Goal: Find specific page/section: Find specific page/section

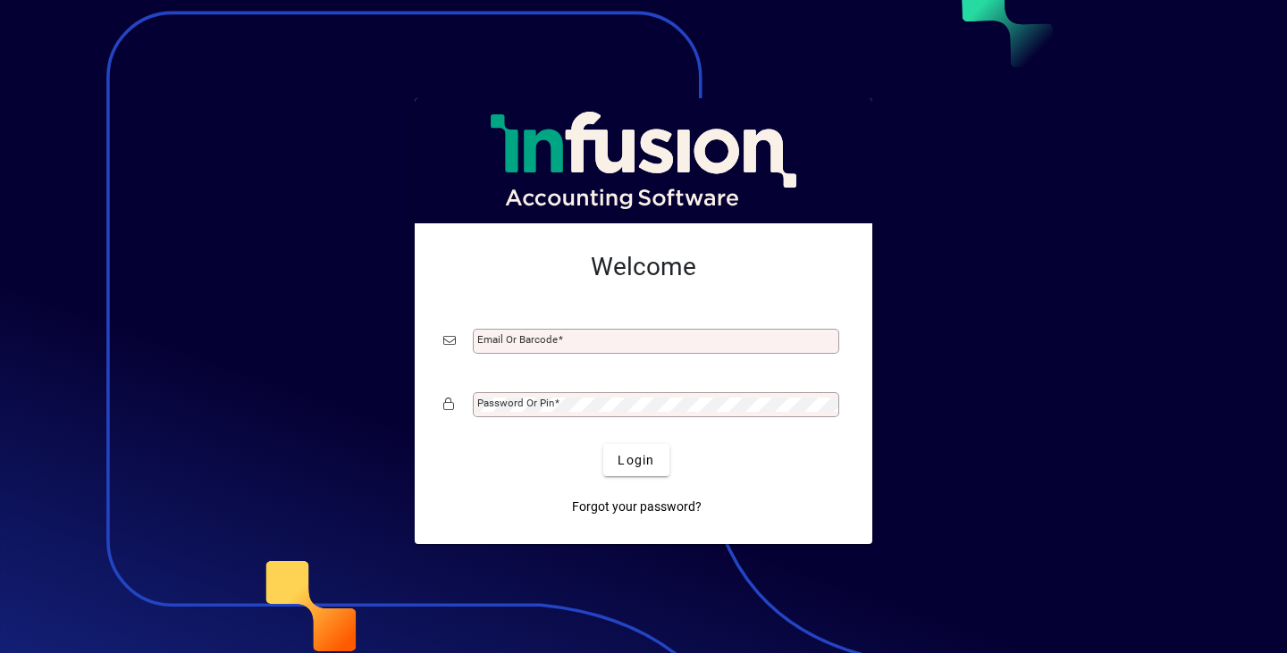
click at [1086, 198] on div at bounding box center [643, 326] width 1287 height 653
click at [670, 342] on input "Email or Barcode" at bounding box center [657, 341] width 361 height 14
type input "*"
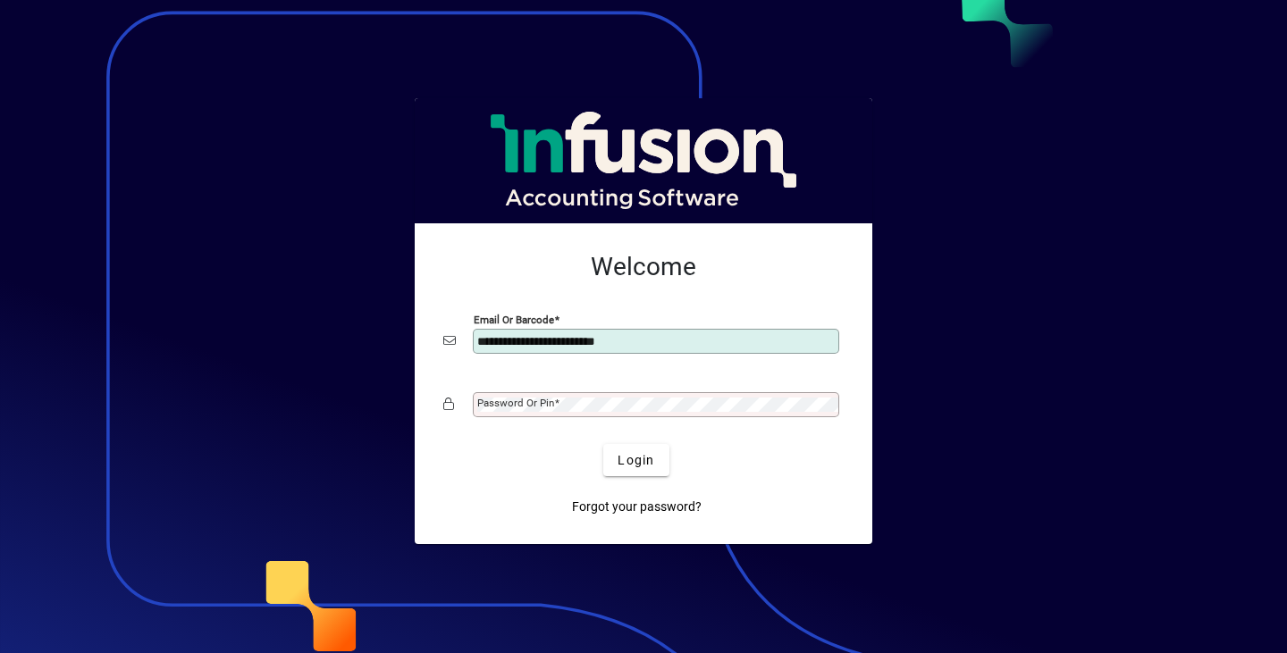
type input "**********"
click at [603, 444] on button "Login" at bounding box center [635, 460] width 65 height 32
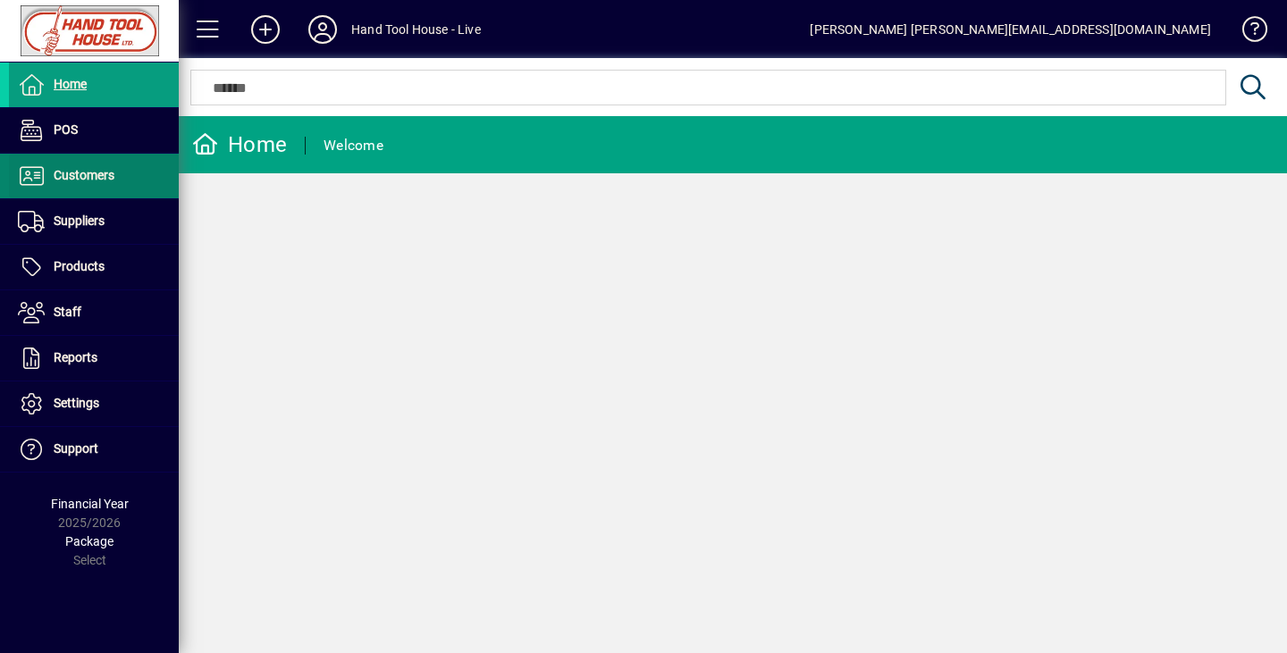
click at [87, 188] on span at bounding box center [94, 176] width 170 height 43
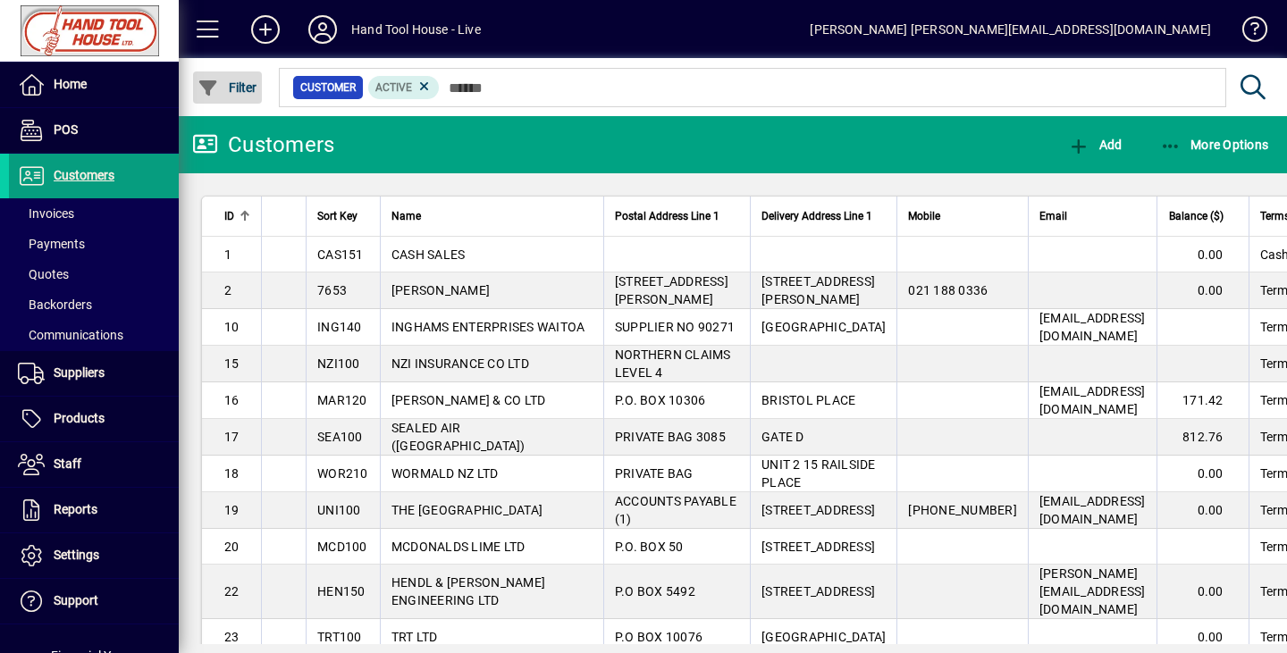
click at [232, 89] on span "Filter" at bounding box center [228, 87] width 60 height 14
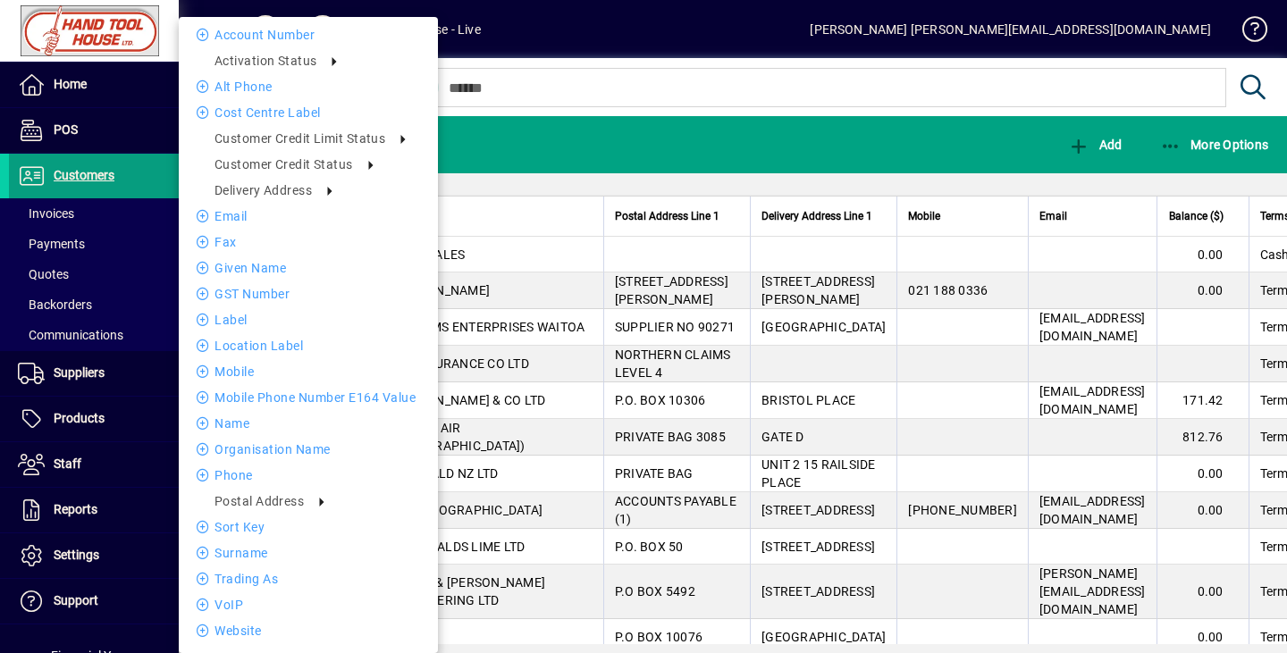
click at [635, 37] on div at bounding box center [643, 326] width 1287 height 653
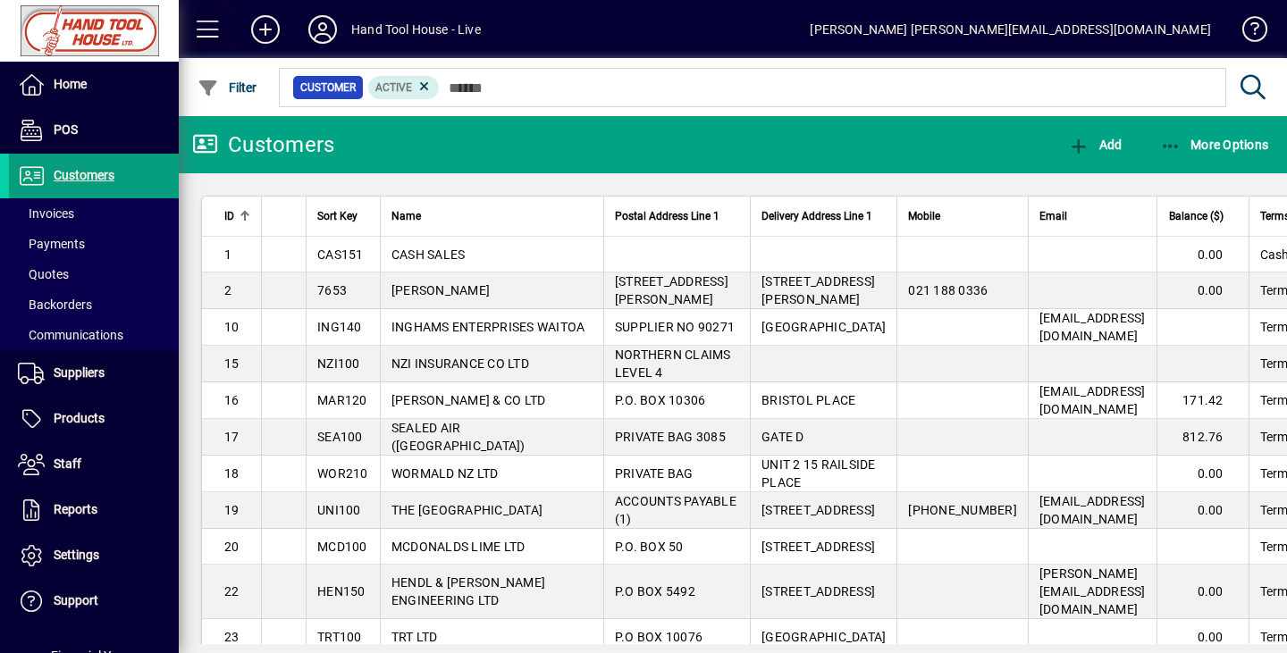
click at [212, 26] on span at bounding box center [208, 29] width 43 height 43
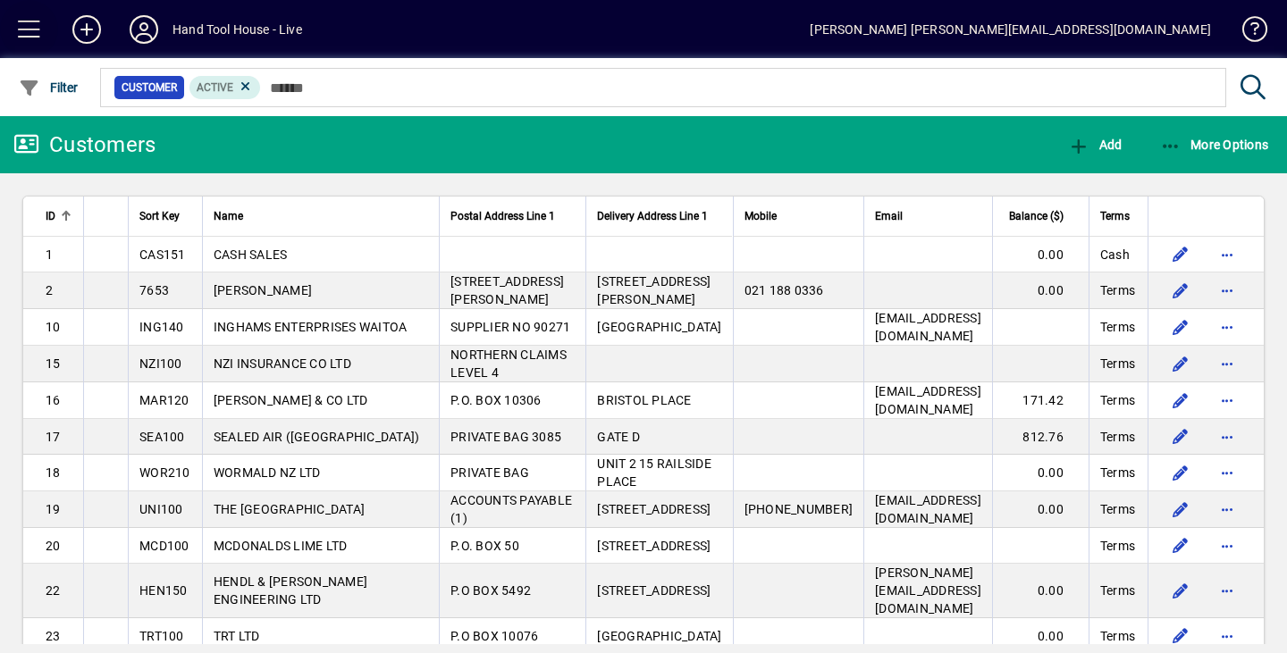
click at [21, 23] on span at bounding box center [29, 29] width 43 height 43
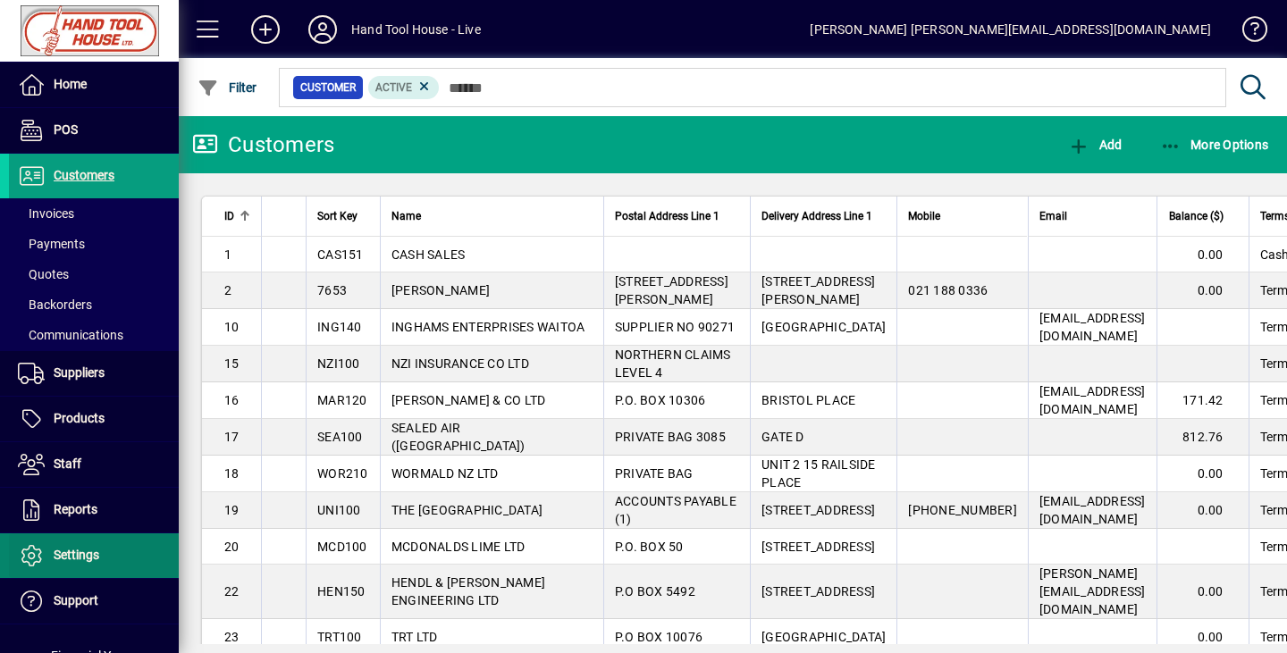
click at [77, 556] on span "Settings" at bounding box center [77, 555] width 46 height 14
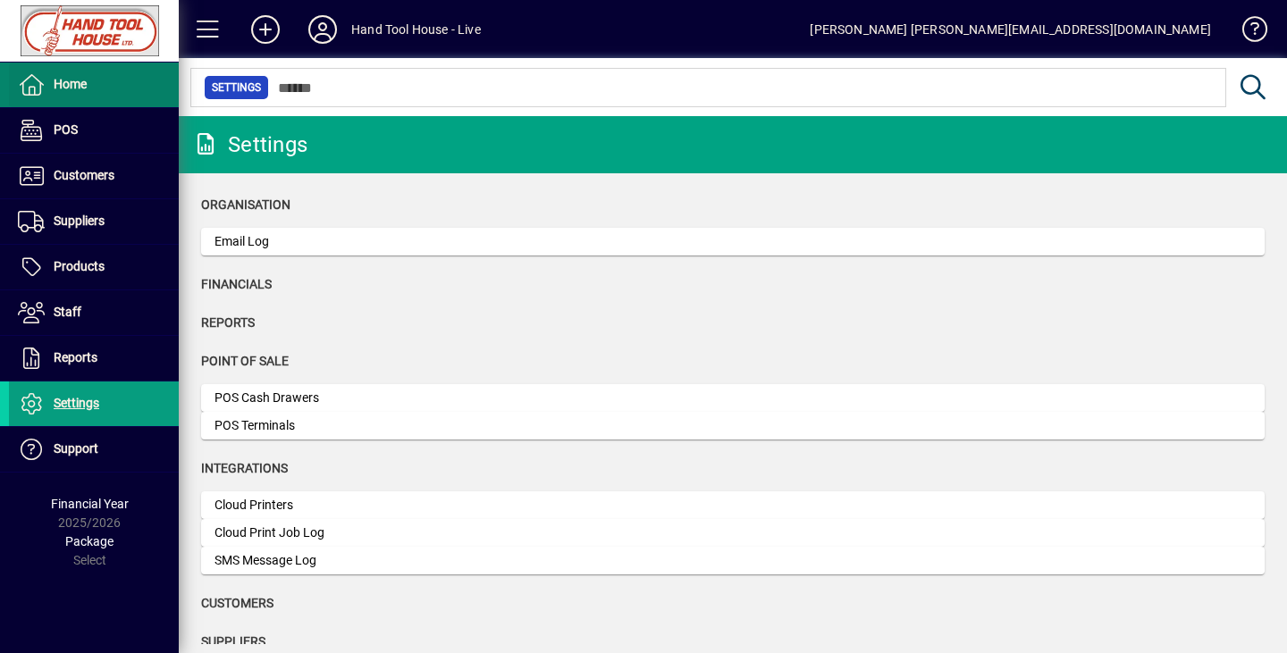
click at [93, 92] on span at bounding box center [94, 84] width 170 height 43
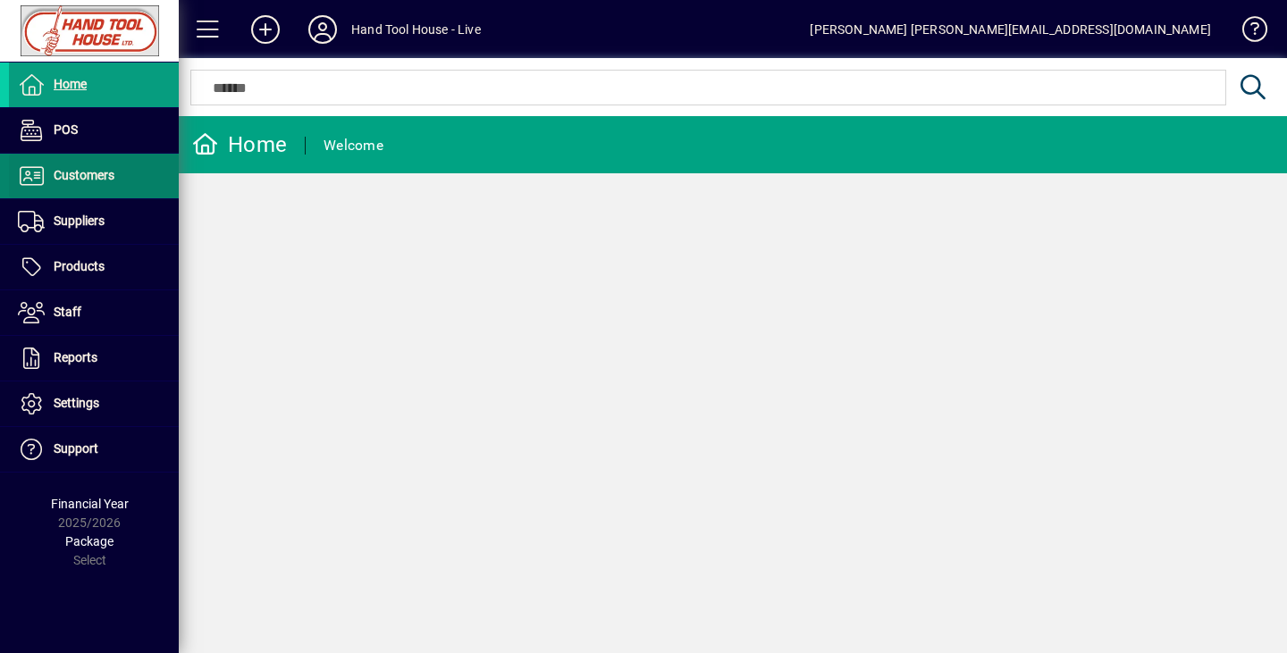
click at [80, 177] on span "Customers" at bounding box center [84, 175] width 61 height 14
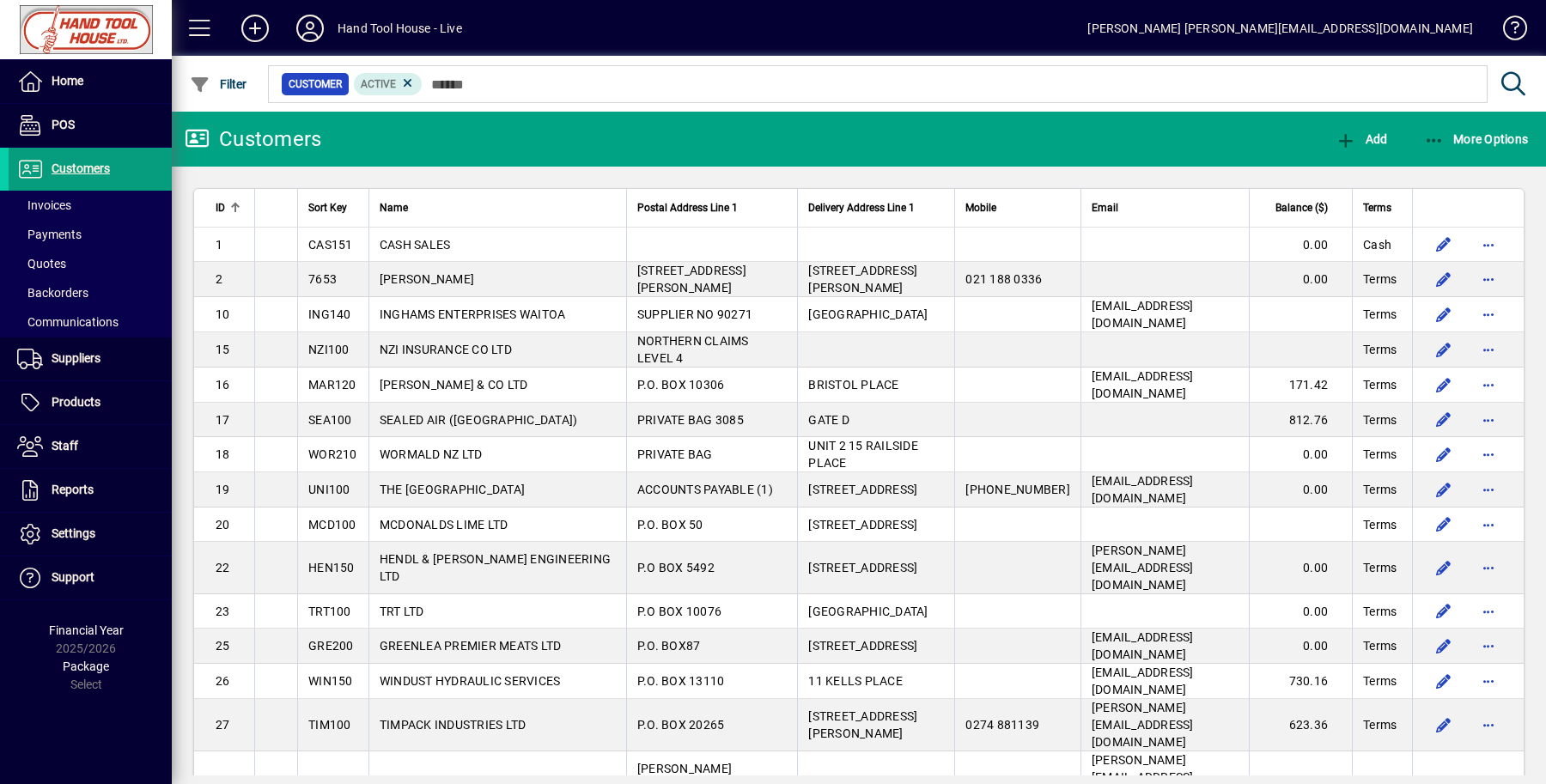
drag, startPoint x: 1204, startPoint y: 0, endPoint x: 1113, endPoint y: 106, distance: 139.7
click at [1113, 106] on div "Customer Active" at bounding box center [901, 84] width 1272 height 56
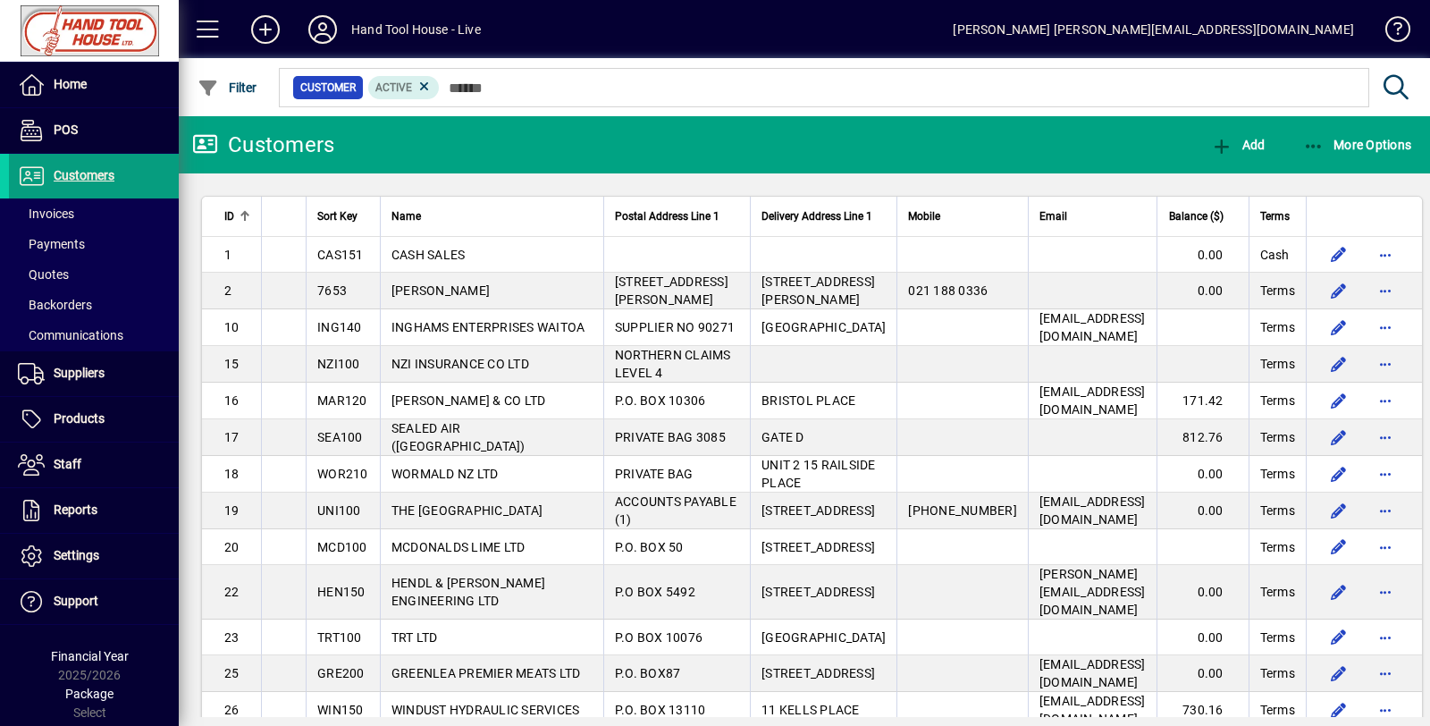
drag, startPoint x: 1575, startPoint y: 0, endPoint x: 1056, endPoint y: 123, distance: 533.8
click at [1056, 123] on mat-toolbar-row "Customers Add More Options" at bounding box center [805, 144] width 1252 height 57
click at [47, 208] on span "Invoices" at bounding box center [46, 213] width 56 height 14
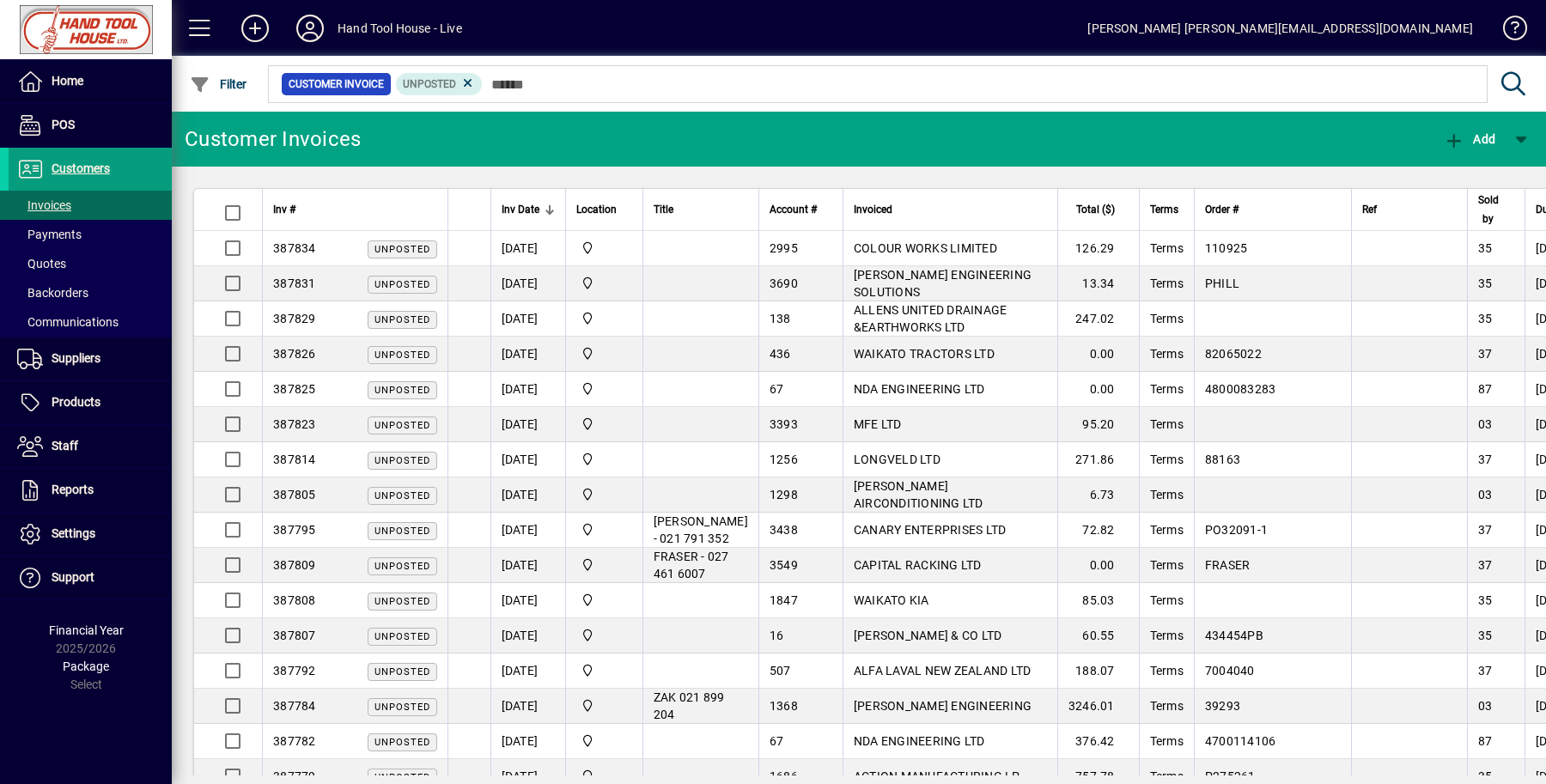
drag, startPoint x: 1314, startPoint y: 1, endPoint x: 1123, endPoint y: 103, distance: 216.5
click at [1123, 103] on div "Customer Invoice Unposted" at bounding box center [875, 84] width 1221 height 44
